Goal: Task Accomplishment & Management: Manage account settings

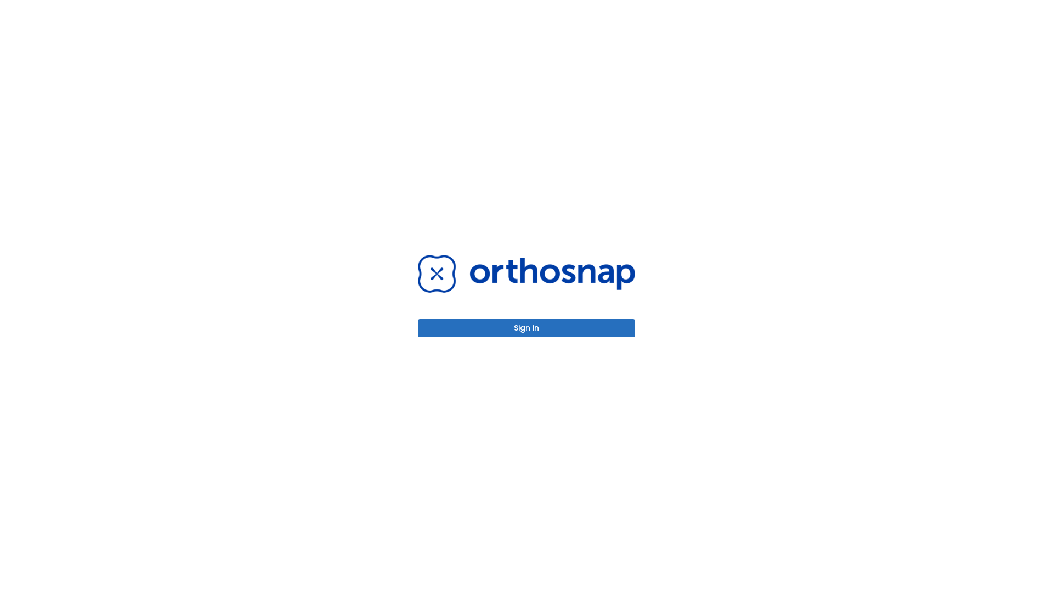
click at [526, 328] on button "Sign in" at bounding box center [526, 328] width 217 height 18
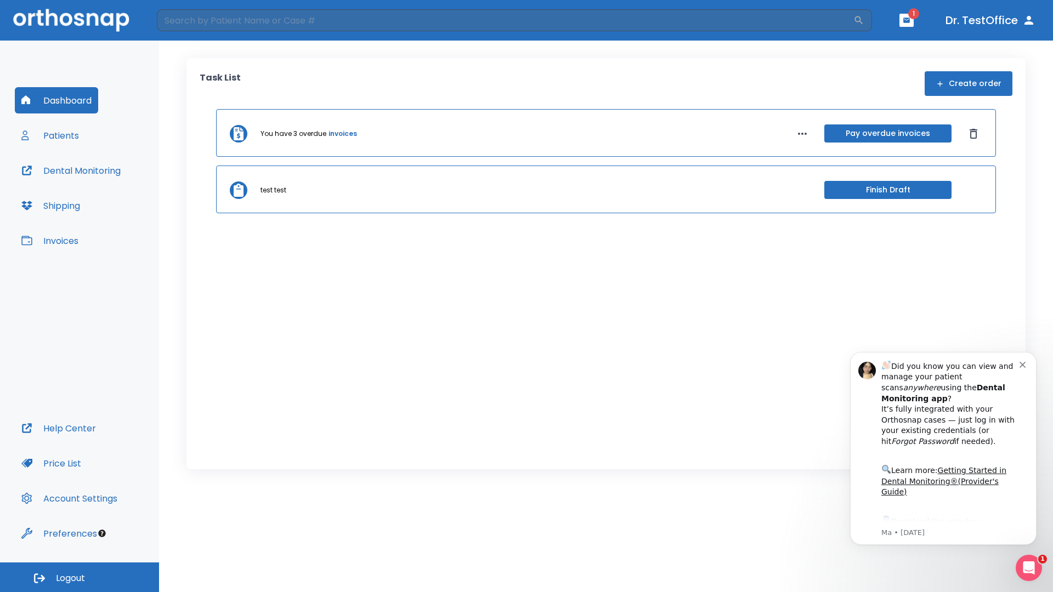
click at [80, 577] on span "Logout" at bounding box center [70, 578] width 29 height 12
